Goal: Information Seeking & Learning: Learn about a topic

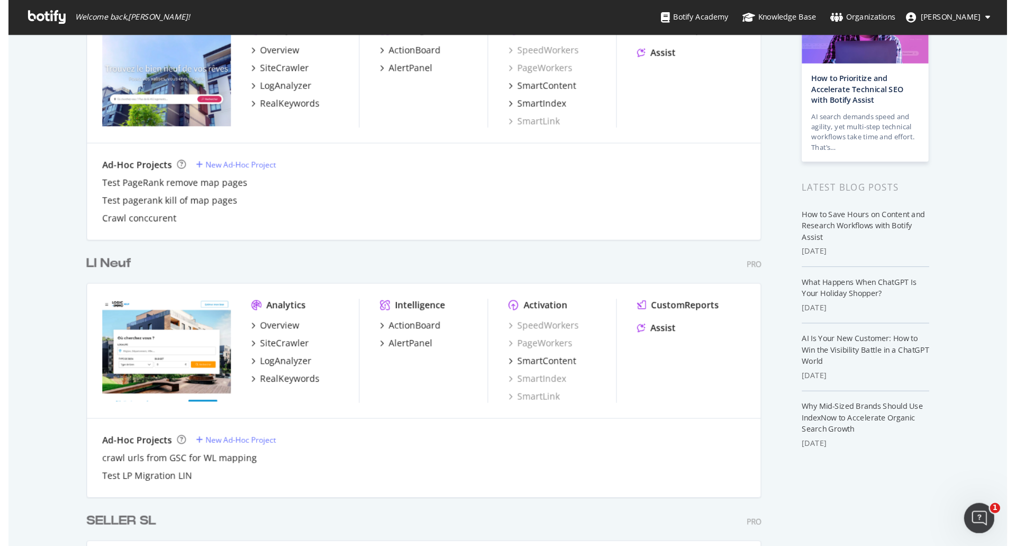
scroll to position [106, 0]
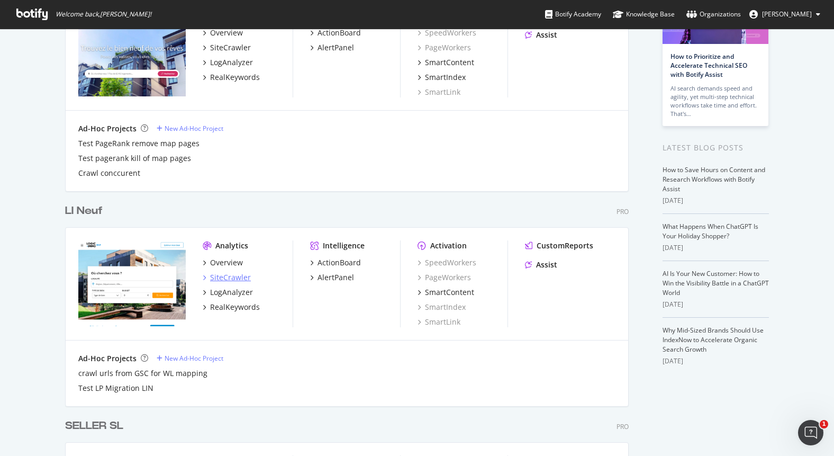
click at [227, 277] on div "SiteCrawler" at bounding box center [230, 277] width 41 height 11
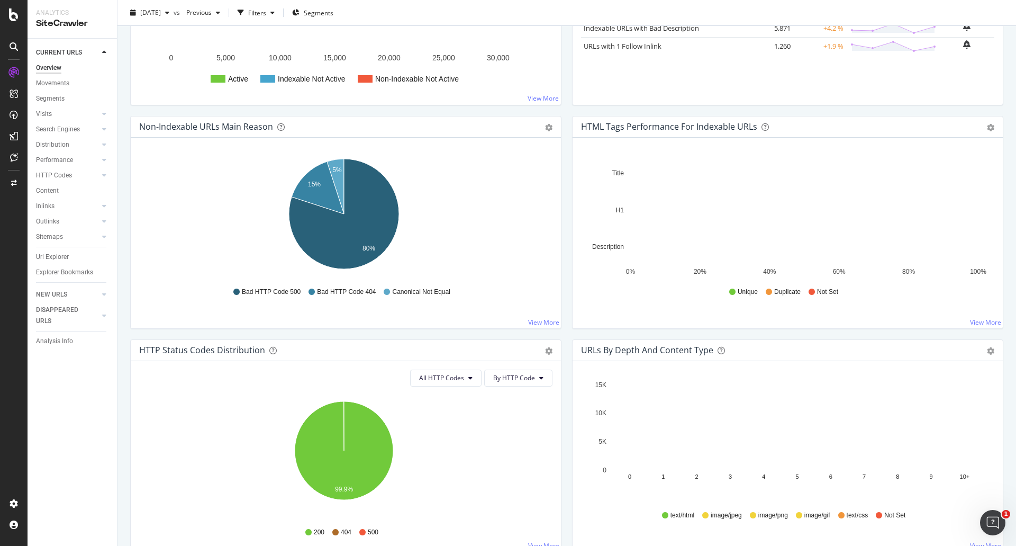
scroll to position [318, 0]
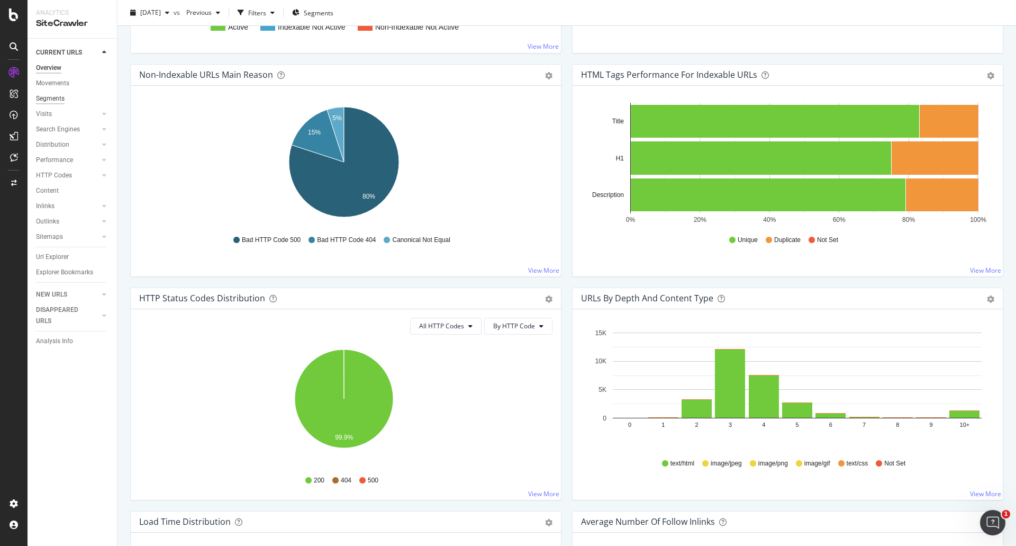
click at [51, 97] on div "Segments" at bounding box center [50, 98] width 29 height 11
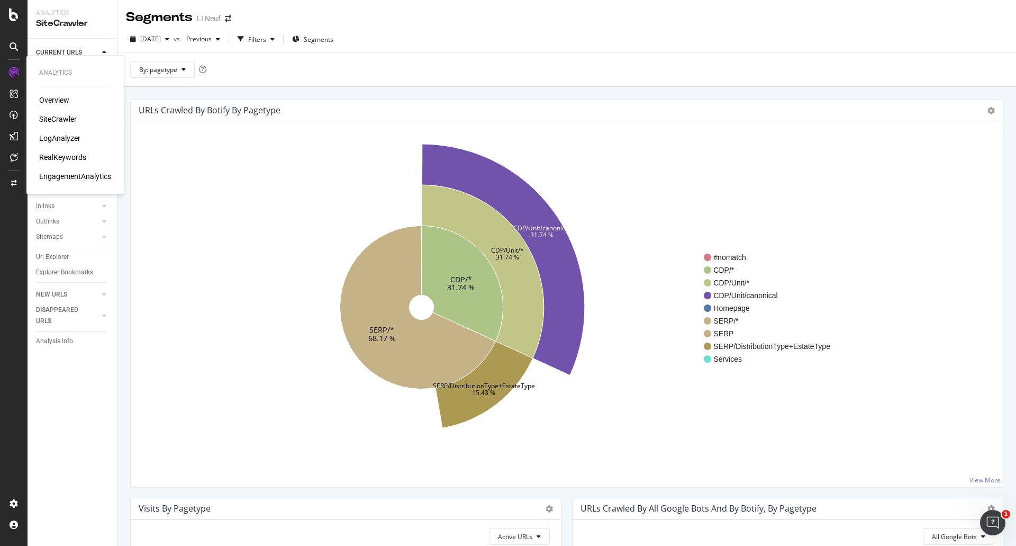
click at [62, 140] on div "LogAnalyzer" at bounding box center [59, 138] width 41 height 11
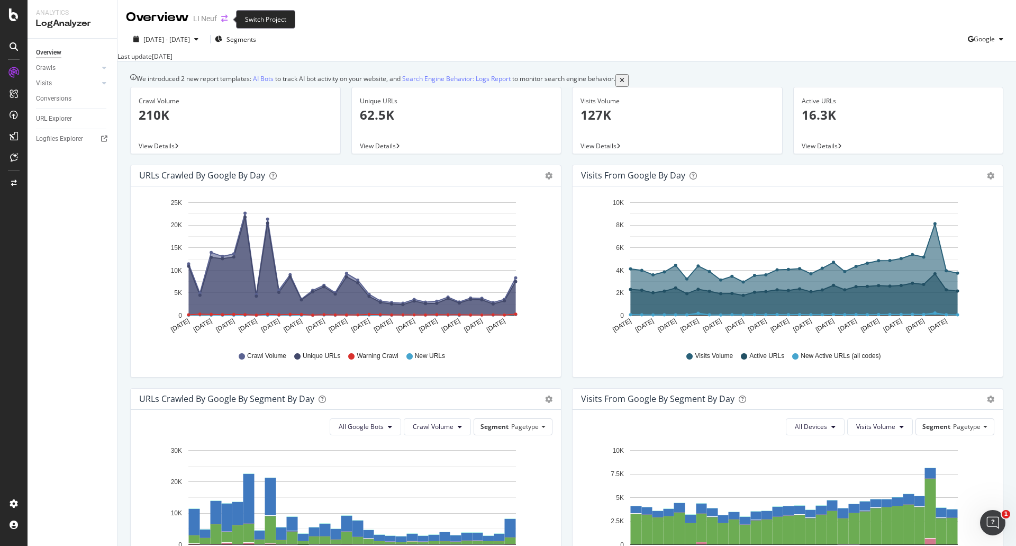
click at [227, 19] on icon "arrow-right-arrow-left" at bounding box center [224, 18] width 6 height 7
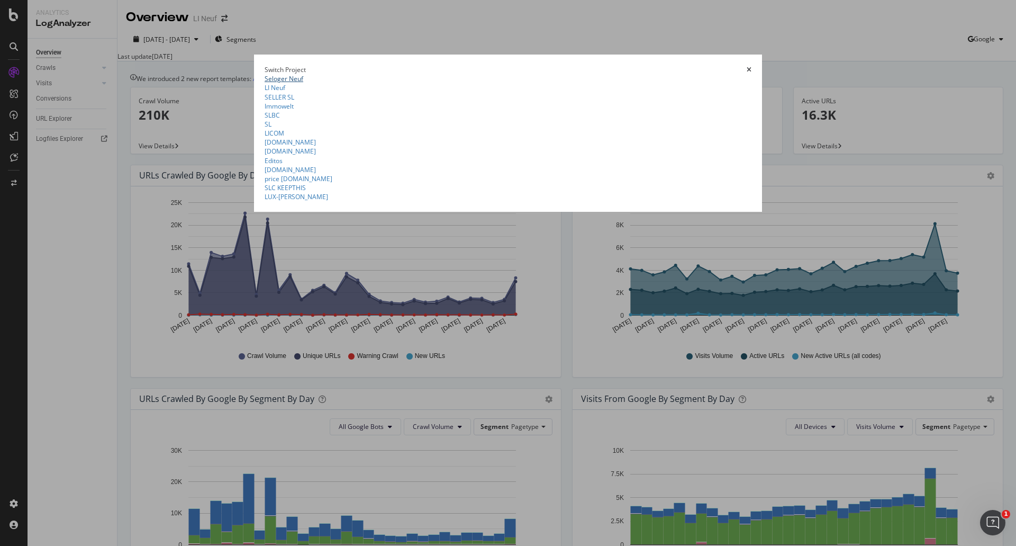
click at [265, 74] on link "Seloger Neuf" at bounding box center [284, 78] width 39 height 9
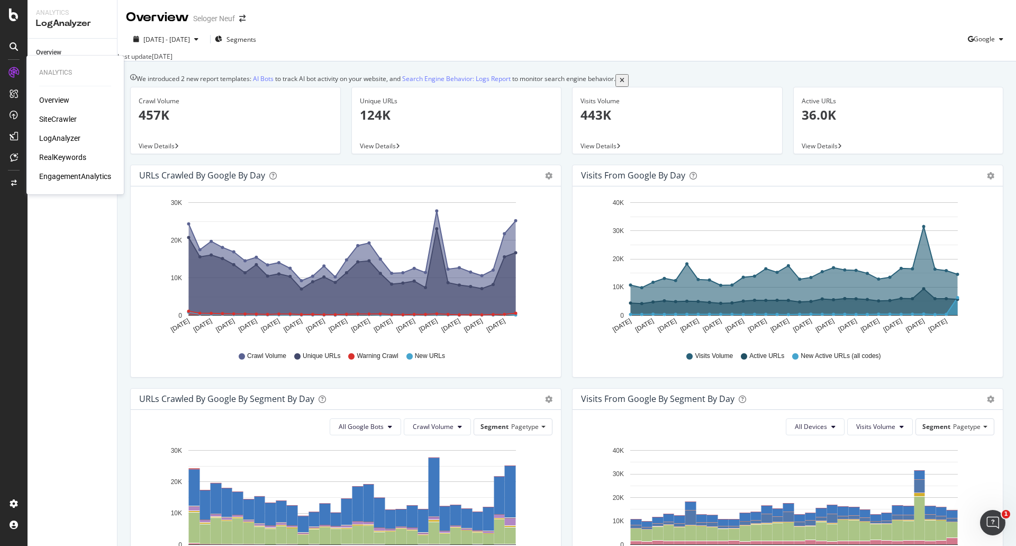
click at [58, 101] on div "Overview" at bounding box center [54, 100] width 30 height 11
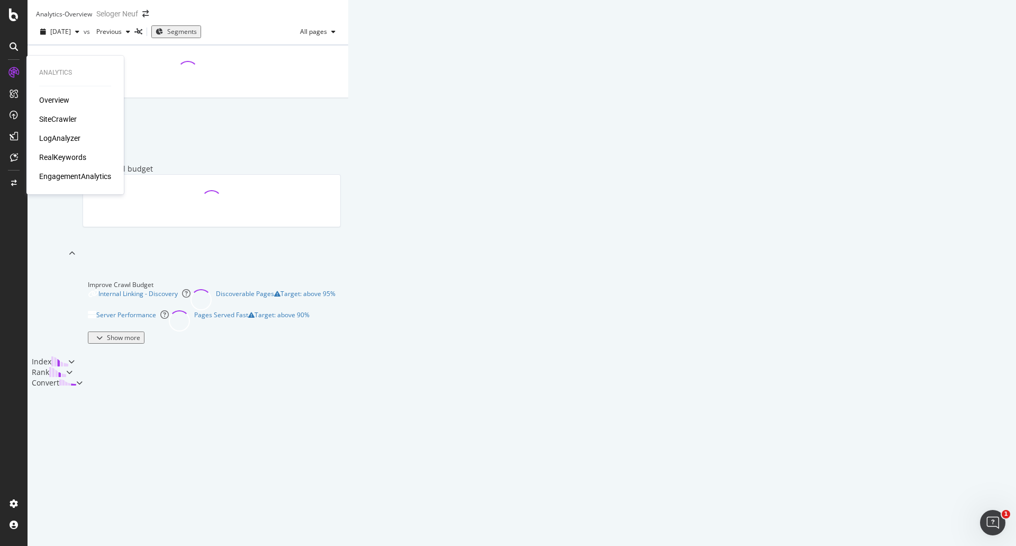
click at [57, 120] on div "SiteCrawler" at bounding box center [58, 119] width 38 height 11
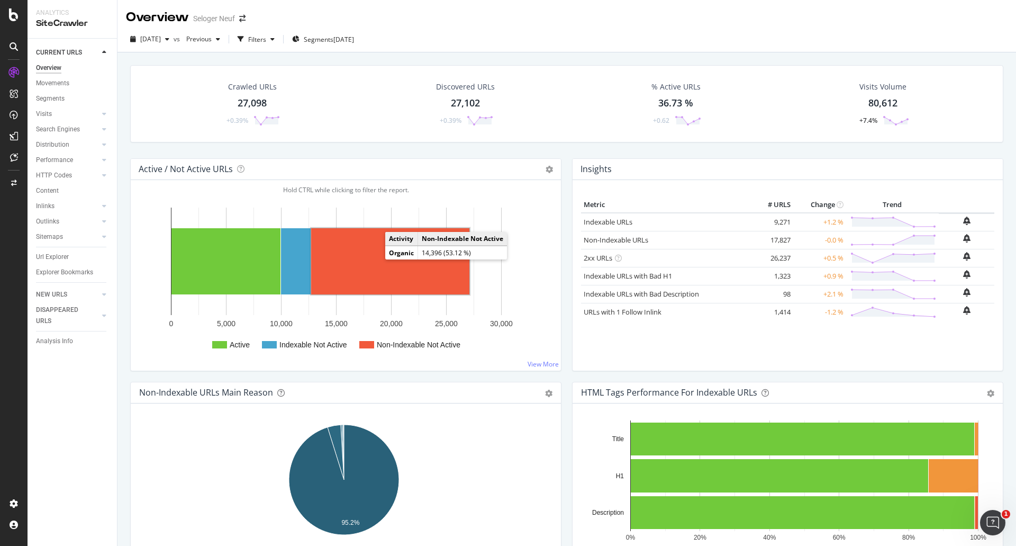
click at [379, 258] on rect "A chart." at bounding box center [390, 261] width 158 height 66
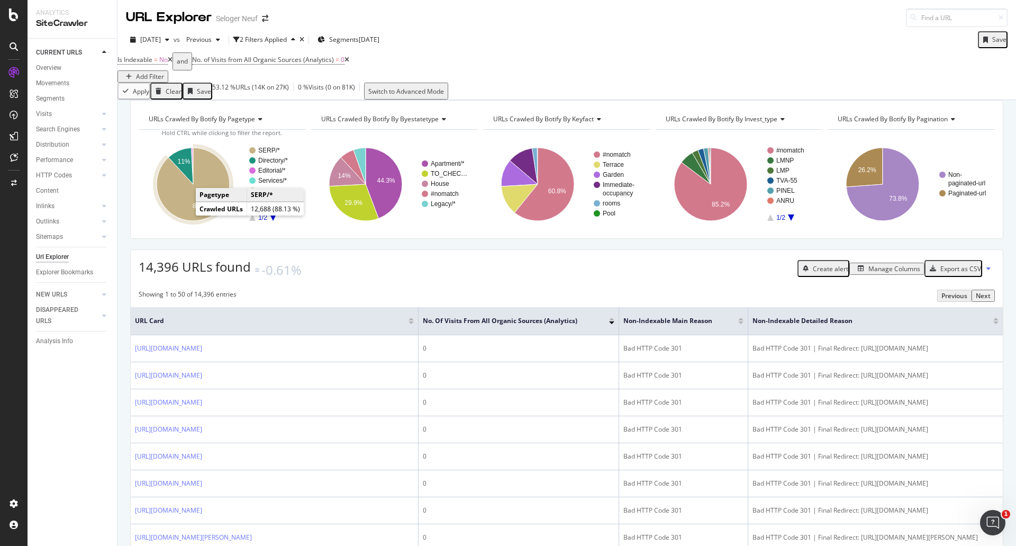
click at [174, 210] on icon "A chart." at bounding box center [193, 184] width 73 height 73
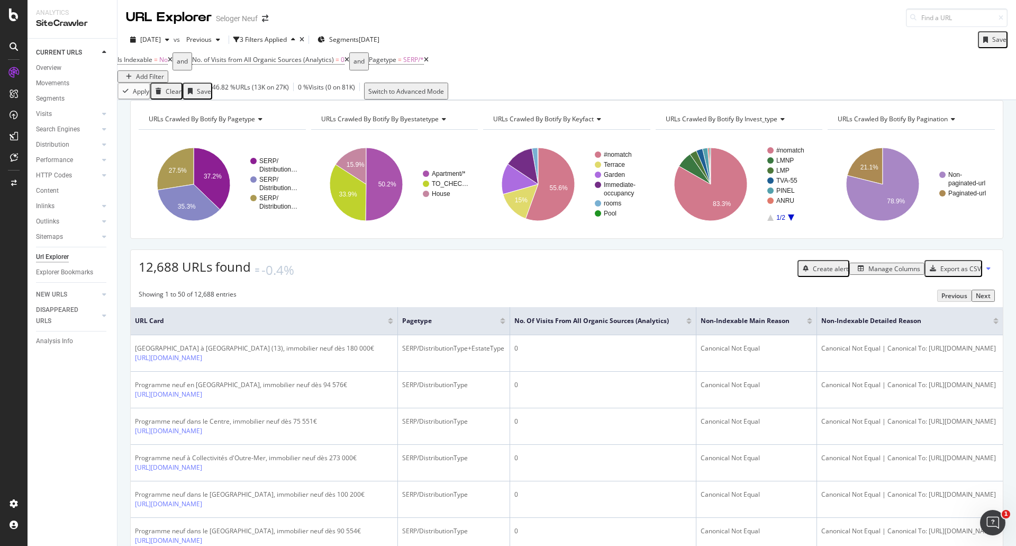
click at [329, 279] on div "12,688 URLs found -0.4% Create alert Manage Columns Export as CSV" at bounding box center [567, 264] width 872 height 29
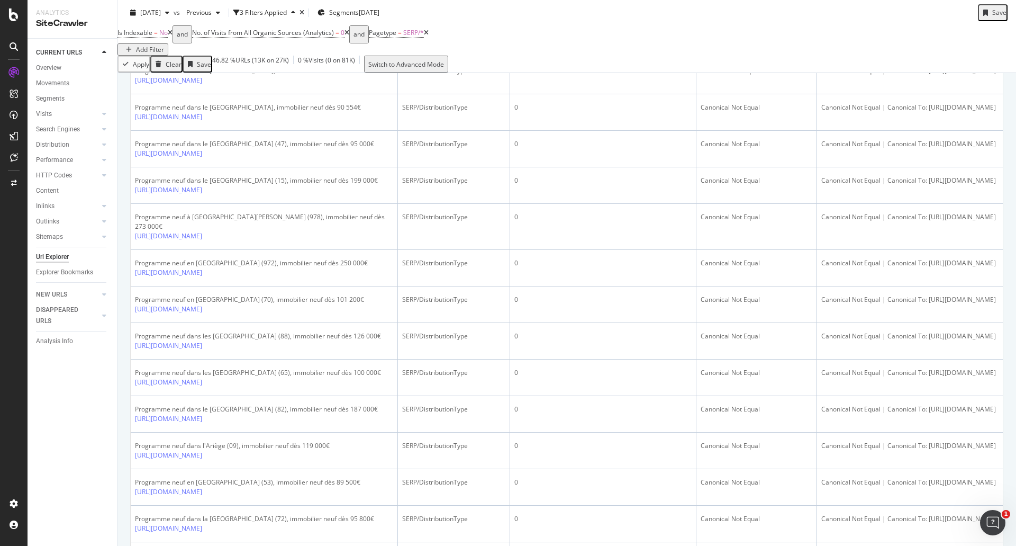
scroll to position [0, 80]
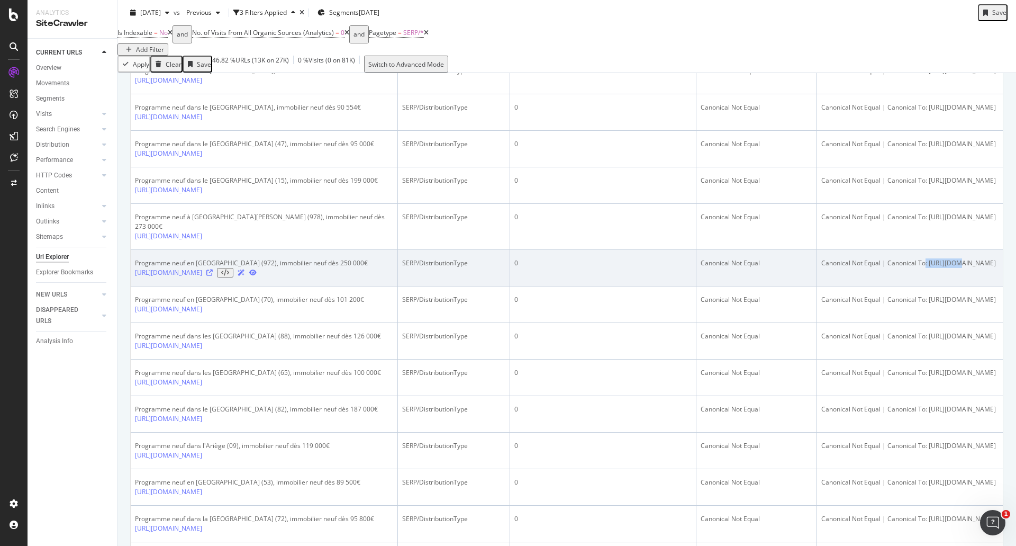
drag, startPoint x: 919, startPoint y: 344, endPoint x: 864, endPoint y: 340, distance: 55.2
click at [834, 268] on div "Canonical Not Equal | Canonical To: [URL][DOMAIN_NAME]" at bounding box center [909, 263] width 177 height 10
click at [213, 276] on icon at bounding box center [209, 272] width 6 height 6
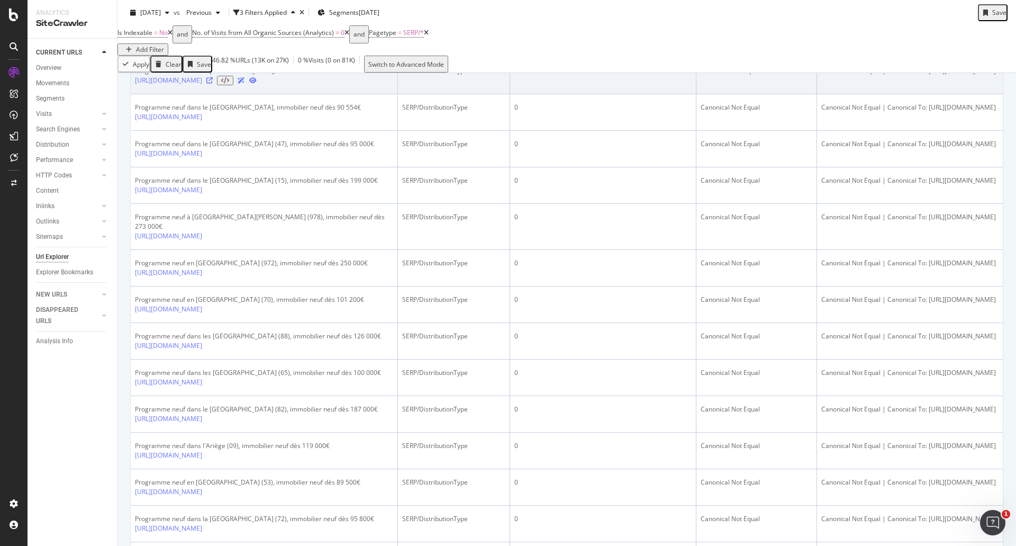
drag, startPoint x: 841, startPoint y: 131, endPoint x: 955, endPoint y: 136, distance: 113.9
click at [834, 94] on td "Canonical Not Equal | Canonical To: [URL][DOMAIN_NAME]" at bounding box center [910, 76] width 186 height 37
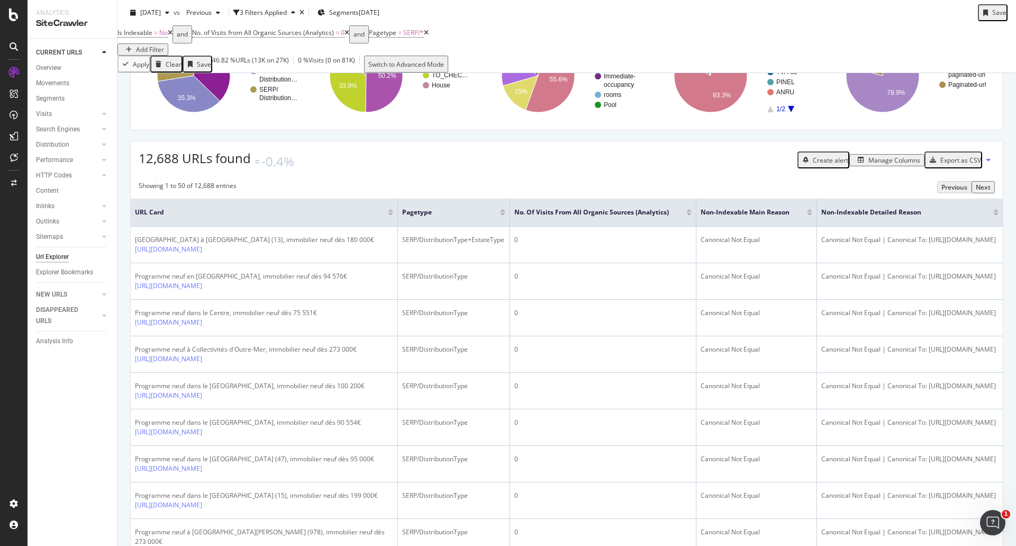
scroll to position [0, 0]
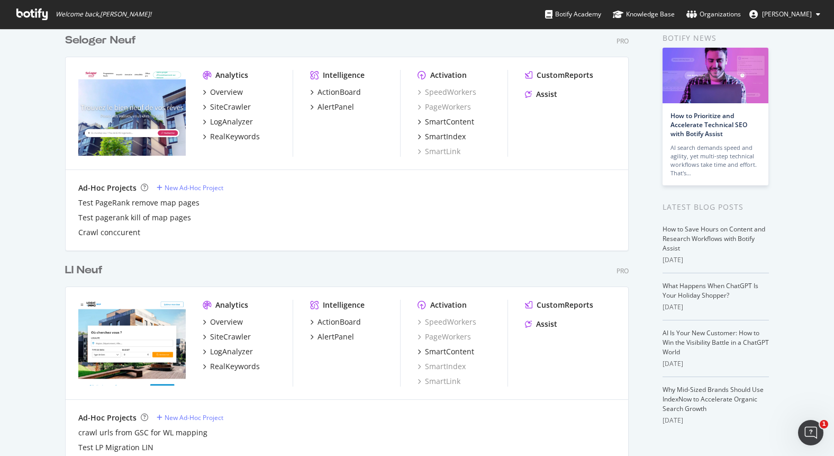
scroll to position [106, 0]
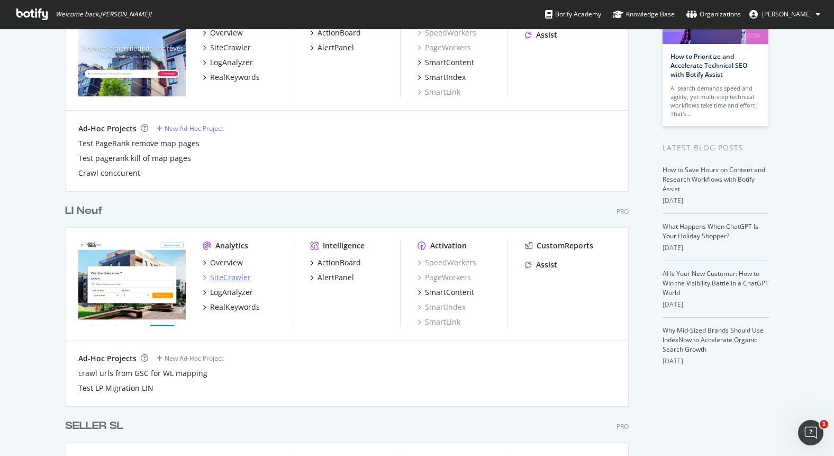
click at [218, 278] on div "SiteCrawler" at bounding box center [230, 277] width 41 height 11
